Goal: Task Accomplishment & Management: Manage account settings

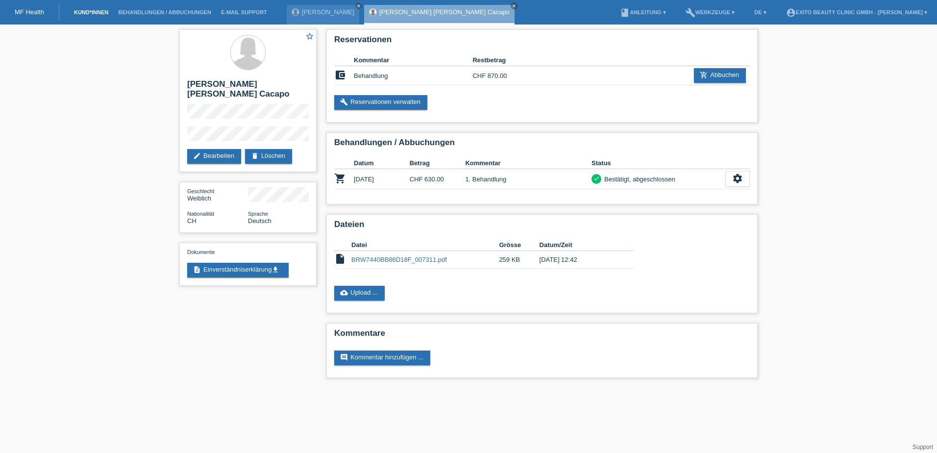
click at [81, 12] on link "Kund*innen" at bounding box center [91, 12] width 44 height 6
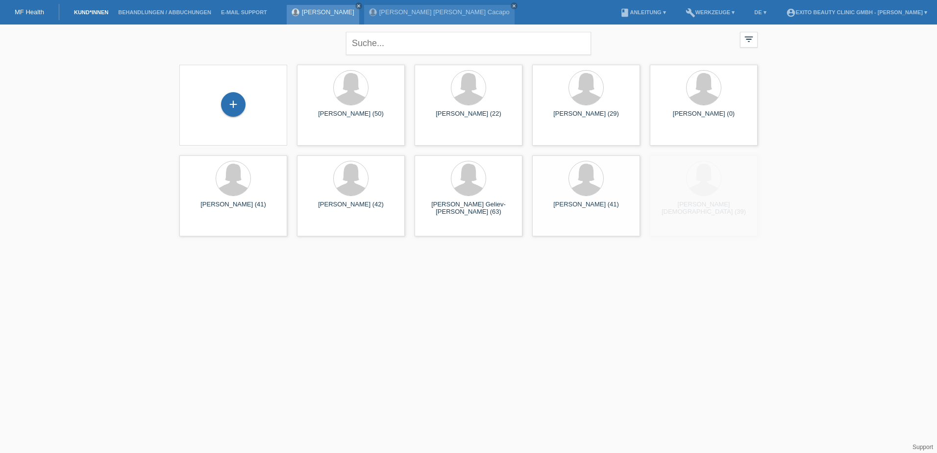
click at [300, 16] on div "Buket Seker close" at bounding box center [323, 15] width 73 height 20
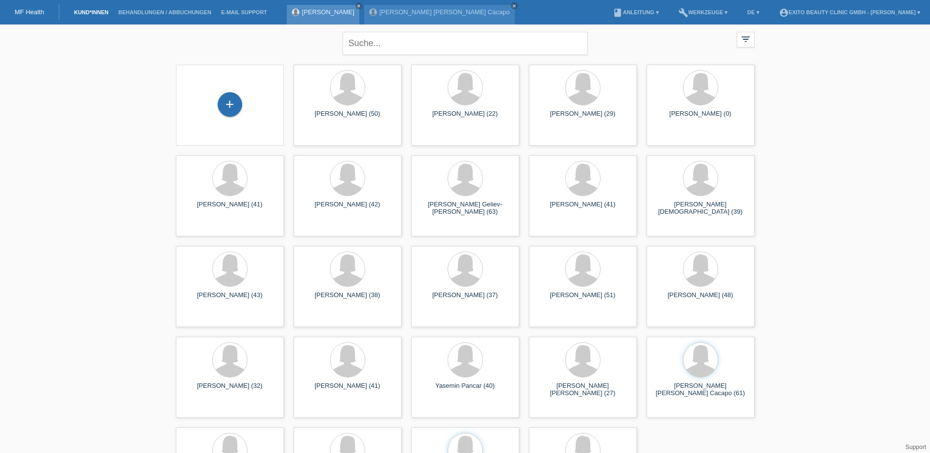
click at [303, 11] on link "[PERSON_NAME]" at bounding box center [328, 11] width 52 height 7
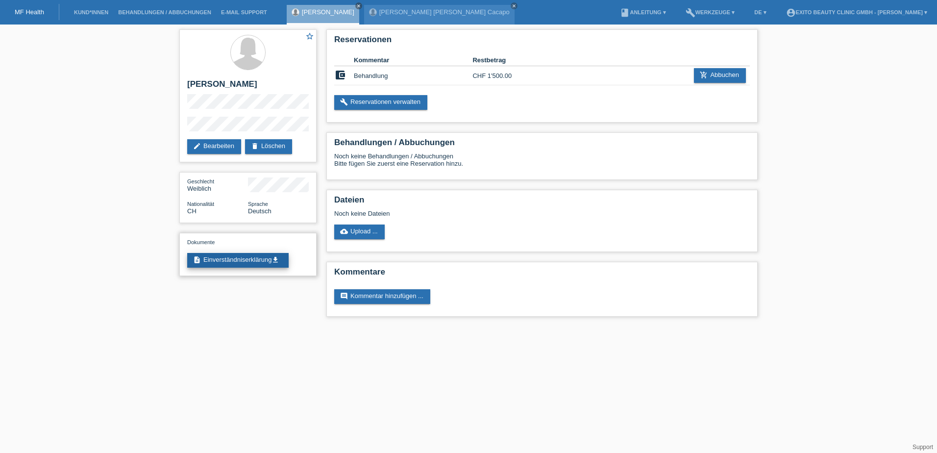
click at [275, 259] on icon "get_app" at bounding box center [276, 260] width 8 height 8
